Goal: Find specific page/section: Find specific page/section

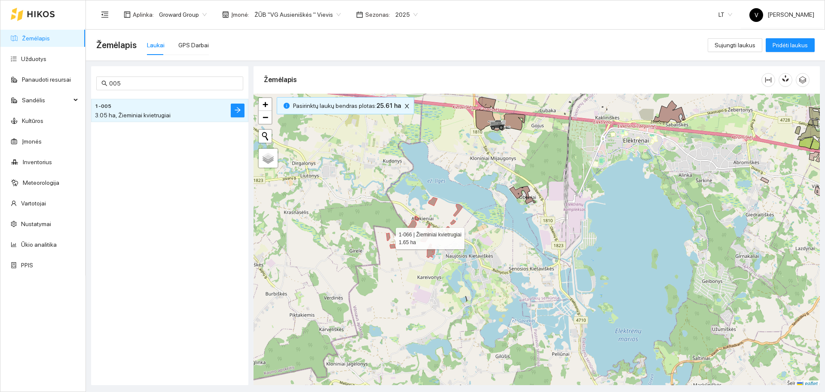
scroll to position [3, 0]
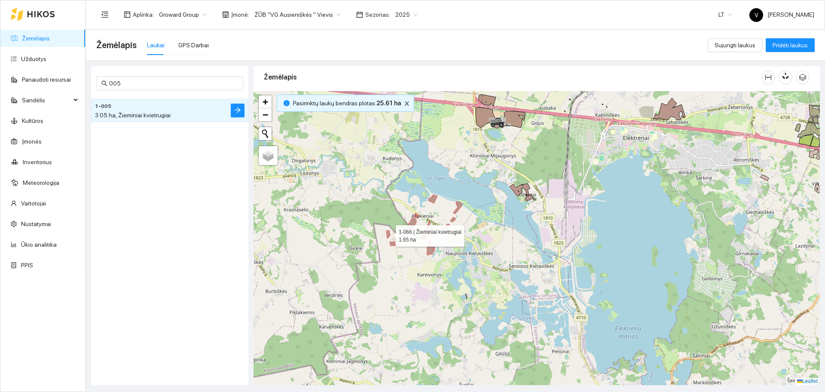
click at [156, 48] on div "Laukai" at bounding box center [156, 44] width 18 height 9
click at [156, 81] on input "005" at bounding box center [173, 83] width 129 height 9
type input "0"
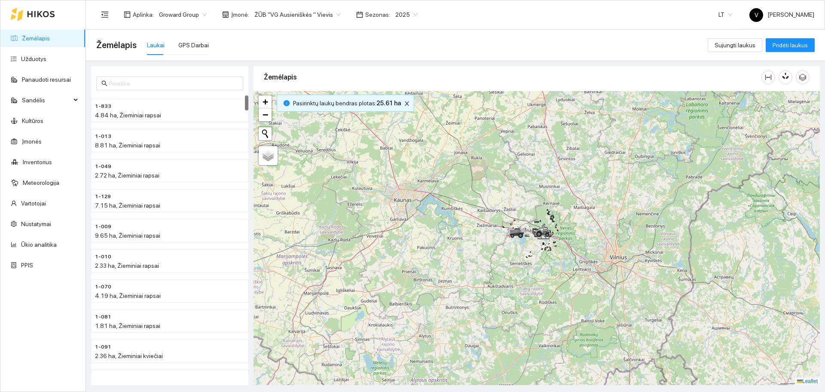
drag, startPoint x: 619, startPoint y: 226, endPoint x: 518, endPoint y: 257, distance: 105.5
click at [521, 263] on div at bounding box center [537, 238] width 566 height 294
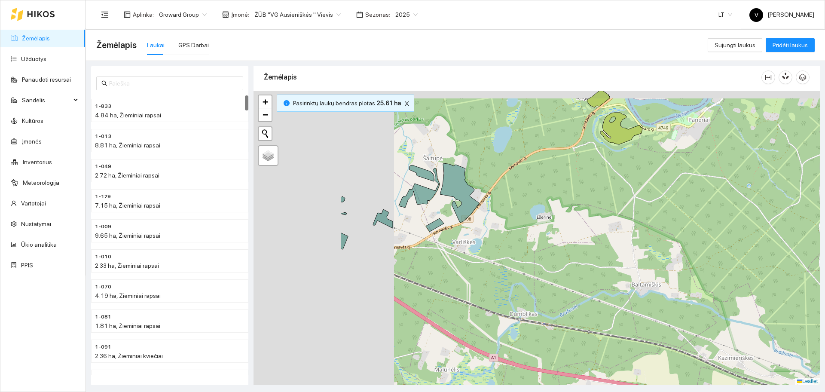
drag, startPoint x: 493, startPoint y: 249, endPoint x: 634, endPoint y: 278, distance: 143.9
click at [634, 278] on div at bounding box center [537, 238] width 566 height 294
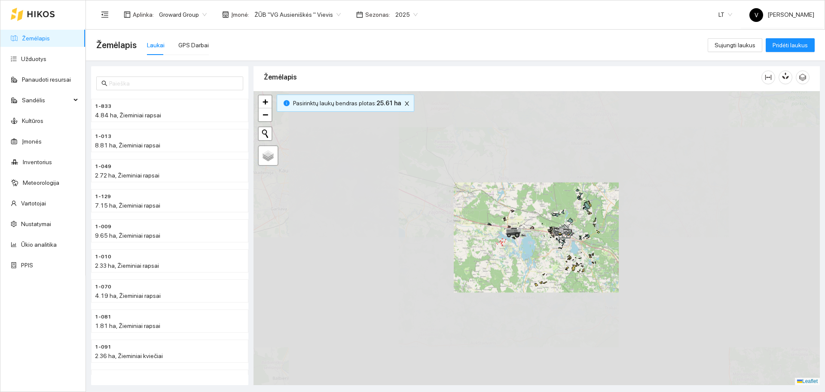
drag, startPoint x: 585, startPoint y: 302, endPoint x: 579, endPoint y: 268, distance: 34.8
click at [579, 268] on div at bounding box center [537, 238] width 566 height 294
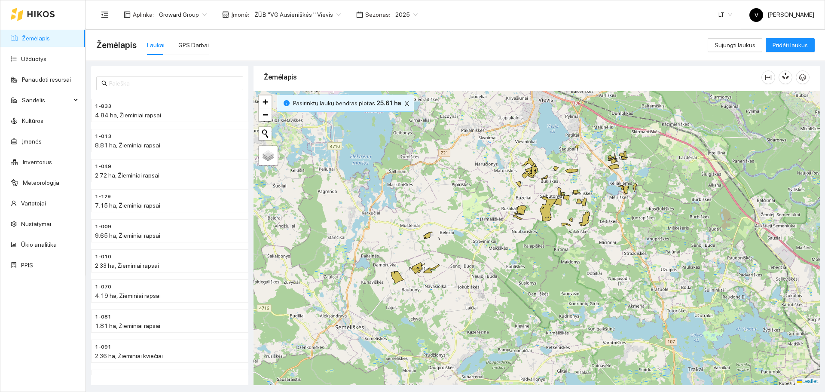
drag, startPoint x: 575, startPoint y: 203, endPoint x: 582, endPoint y: 251, distance: 48.8
click at [582, 251] on div at bounding box center [537, 238] width 566 height 294
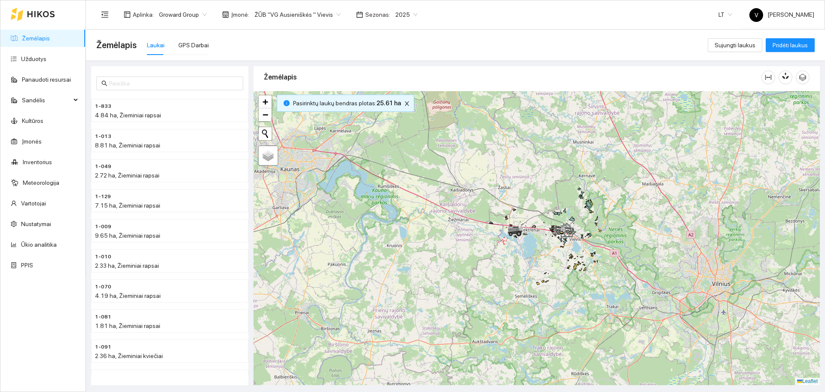
drag, startPoint x: 588, startPoint y: 230, endPoint x: 590, endPoint y: 256, distance: 25.8
click at [590, 256] on div at bounding box center [537, 238] width 566 height 294
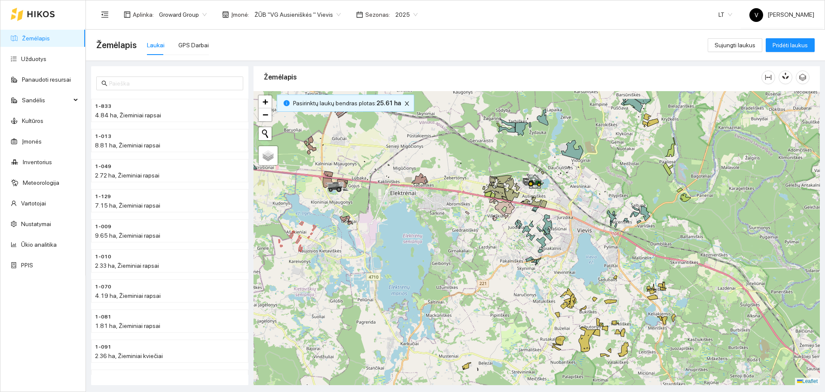
drag, startPoint x: 482, startPoint y: 223, endPoint x: 523, endPoint y: 269, distance: 60.9
click at [523, 269] on div at bounding box center [537, 238] width 566 height 294
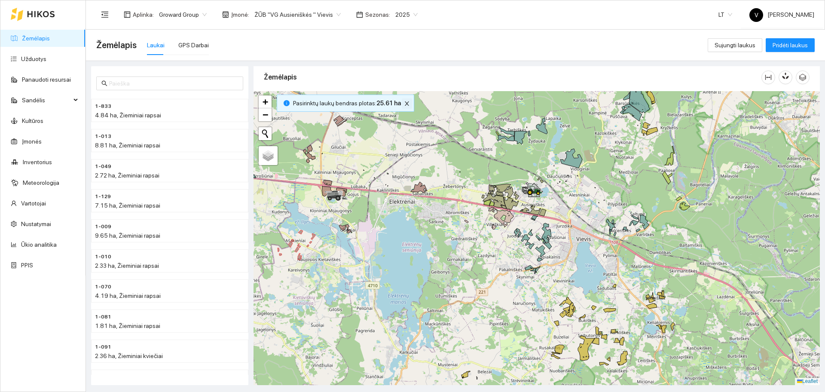
click at [405, 106] on icon "close" at bounding box center [407, 104] width 6 height 6
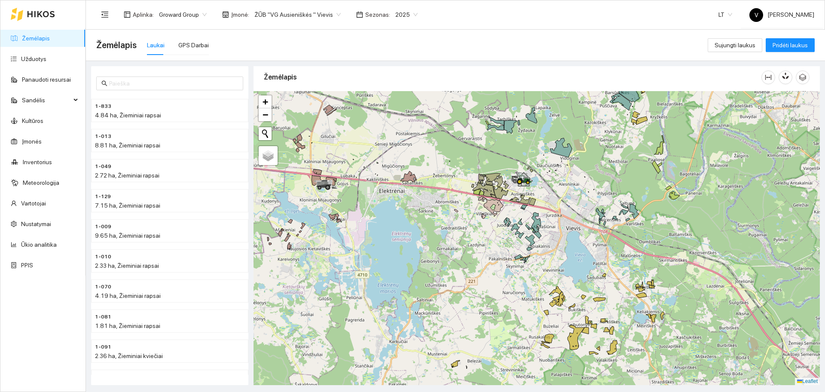
drag, startPoint x: 603, startPoint y: 167, endPoint x: 583, endPoint y: 96, distance: 74.0
click at [583, 98] on div at bounding box center [537, 238] width 566 height 294
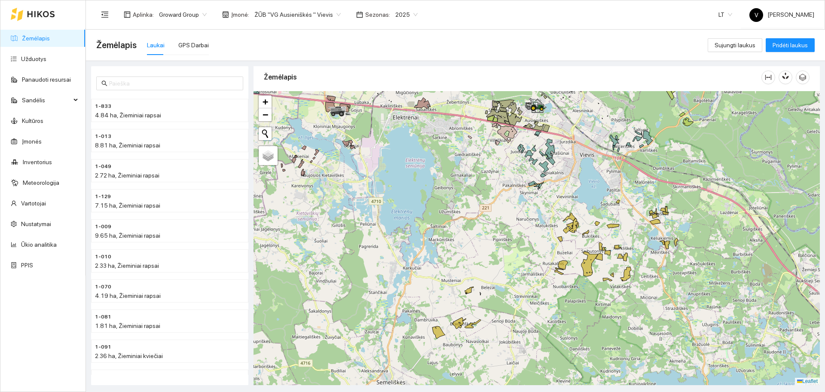
drag, startPoint x: 544, startPoint y: 291, endPoint x: 556, endPoint y: 281, distance: 15.9
click at [556, 281] on div at bounding box center [537, 238] width 566 height 294
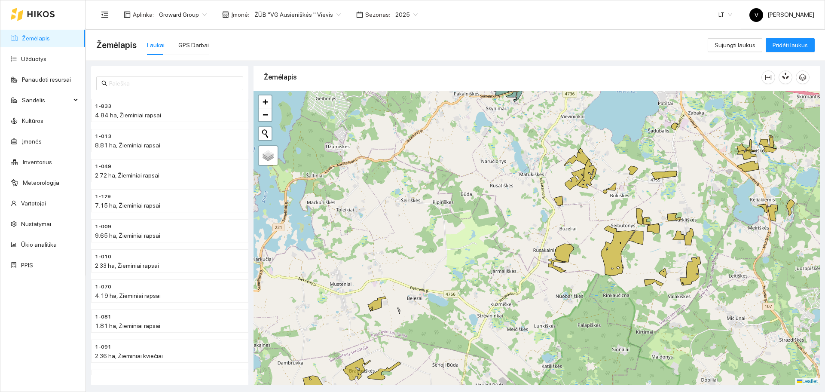
drag, startPoint x: 560, startPoint y: 288, endPoint x: 567, endPoint y: 281, distance: 9.7
click at [567, 281] on div at bounding box center [537, 238] width 566 height 294
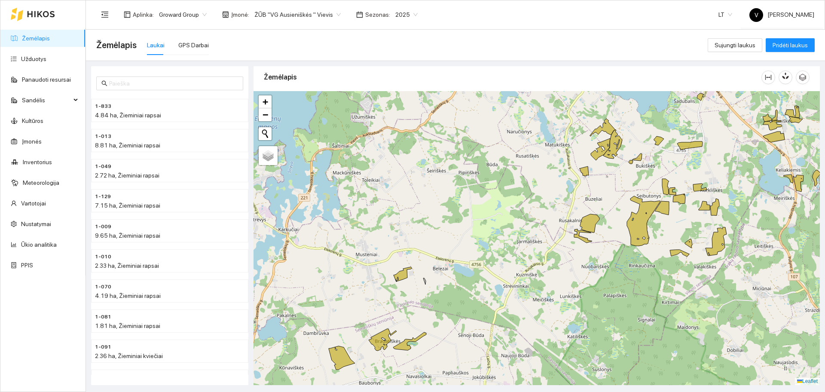
drag, startPoint x: 407, startPoint y: 315, endPoint x: 436, endPoint y: 282, distance: 44.4
click at [444, 278] on div at bounding box center [537, 238] width 566 height 294
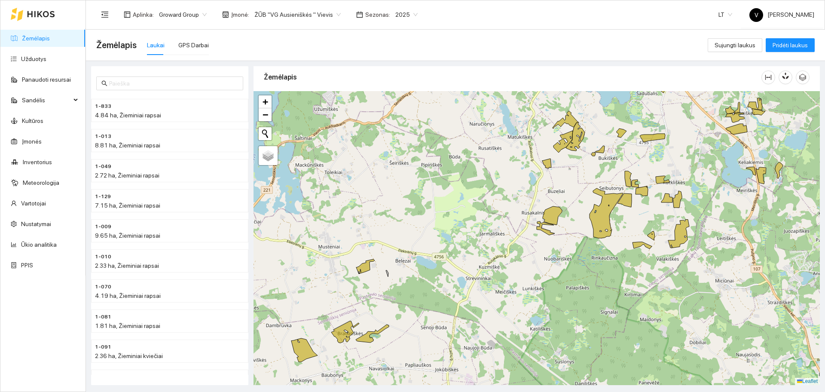
drag, startPoint x: 627, startPoint y: 224, endPoint x: 570, endPoint y: 233, distance: 57.7
click at [570, 233] on div at bounding box center [537, 238] width 566 height 294
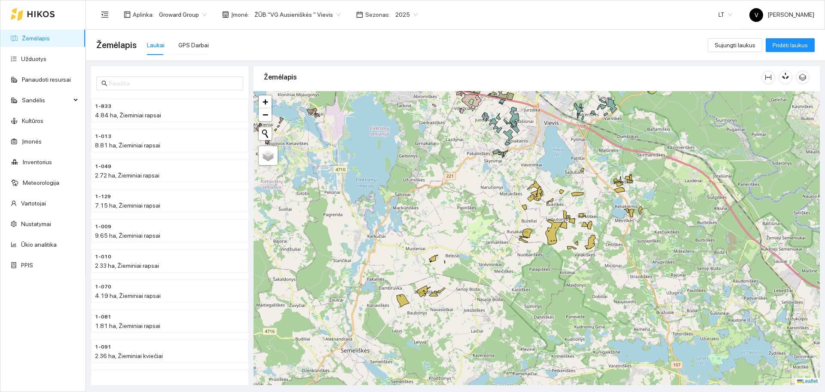
drag, startPoint x: 571, startPoint y: 221, endPoint x: 537, endPoint y: 230, distance: 35.1
click at [537, 230] on div at bounding box center [537, 238] width 566 height 294
